Goal: Use online tool/utility: Utilize a website feature to perform a specific function

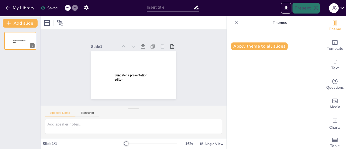
type input "Desmitificando las Citas: Normas APA 7 al Alcance de Todos"
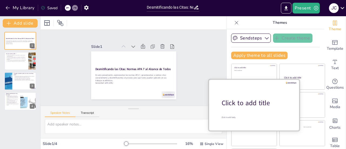
click at [247, 101] on div "Click to add title" at bounding box center [256, 102] width 69 height 9
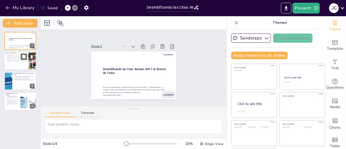
click at [14, 59] on p "La correcta aplicación de las normas APA 7 es crucial en la academia." at bounding box center [16, 59] width 21 height 2
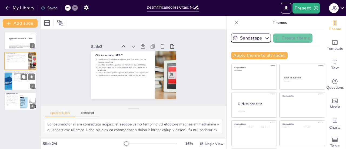
click at [13, 78] on div at bounding box center [20, 81] width 32 height 18
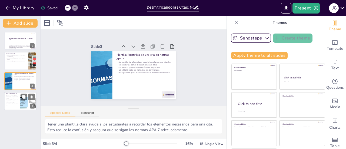
click at [15, 100] on p "La cita parentética se usa para dar soporte al final de la frase." at bounding box center [12, 100] width 13 height 2
type textarea "Proporcionar ejemplos claros de citas en el texto ayuda a los estudiantes a vis…"
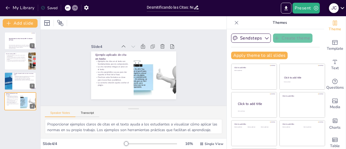
click at [343, 9] on icon at bounding box center [341, 7] width 7 height 7
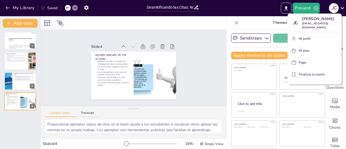
click at [211, 46] on div at bounding box center [173, 74] width 346 height 149
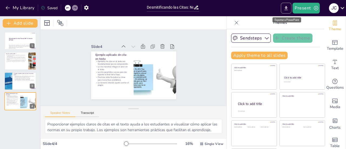
click at [286, 7] on icon "Export to PowerPoint" at bounding box center [285, 8] width 3 height 4
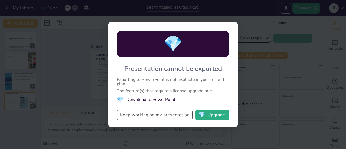
click at [150, 115] on button "Keep working on my presentation" at bounding box center [155, 114] width 76 height 11
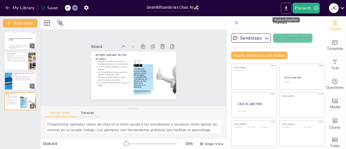
click at [286, 7] on icon "Export to PowerPoint" at bounding box center [285, 8] width 3 height 4
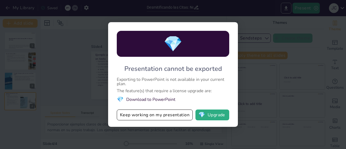
click at [249, 17] on div "💎 Presentation cannot be exported Exporting to PowerPoint is not available in y…" at bounding box center [173, 74] width 346 height 149
click at [251, 17] on div "💎 Presentation cannot be exported Exporting to PowerPoint is not available in y…" at bounding box center [173, 74] width 346 height 149
click at [126, 114] on button "Keep working on my presentation" at bounding box center [155, 114] width 76 height 11
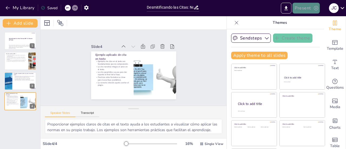
click at [304, 10] on button "Present" at bounding box center [305, 8] width 27 height 11
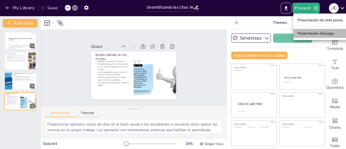
click at [321, 34] on font "Presentación del juego" at bounding box center [315, 33] width 37 height 4
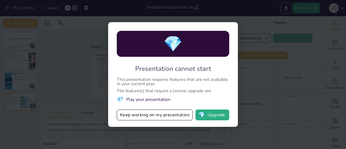
click at [243, 18] on div "💎 Presentation cannot start This presentation requires features that are not av…" at bounding box center [173, 74] width 346 height 149
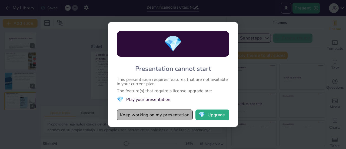
drag, startPoint x: 153, startPoint y: 114, endPoint x: 156, endPoint y: 111, distance: 4.4
click at [153, 114] on button "Keep working on my presentation" at bounding box center [155, 114] width 76 height 11
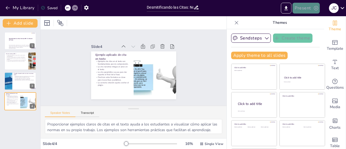
click at [309, 6] on button "Present" at bounding box center [305, 8] width 27 height 11
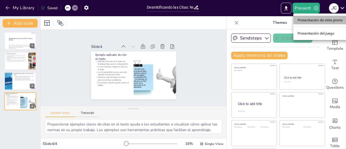
click at [317, 18] on font "Presentación de vista previa" at bounding box center [319, 20] width 45 height 4
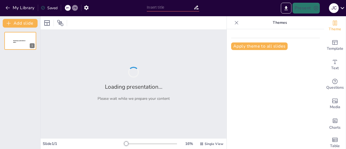
type input "Desmitificando las Citas: Normas APA 7 al Alcance de Todos"
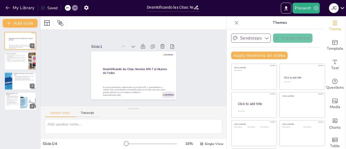
click at [245, 39] on button "Sendsteps" at bounding box center [251, 37] width 40 height 9
